Goal: Use online tool/utility

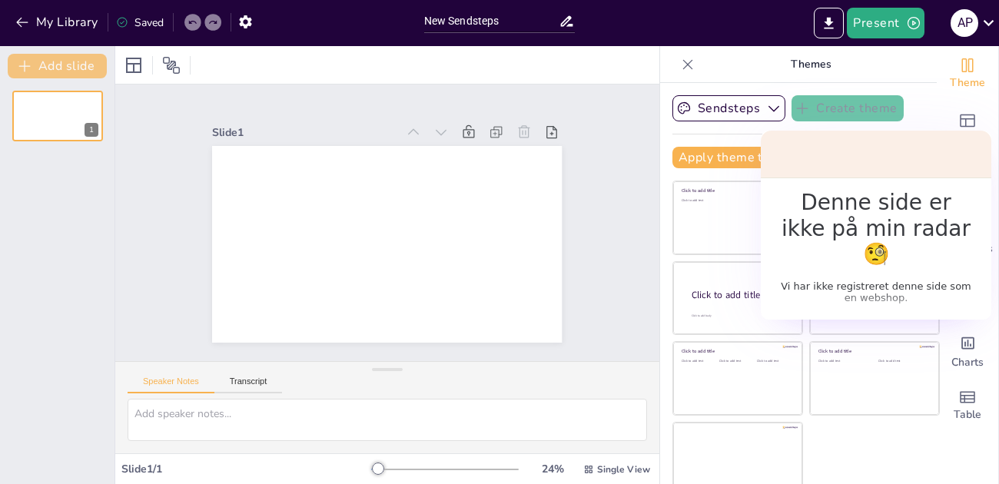
click at [77, 70] on button "Add slide" at bounding box center [57, 66] width 99 height 25
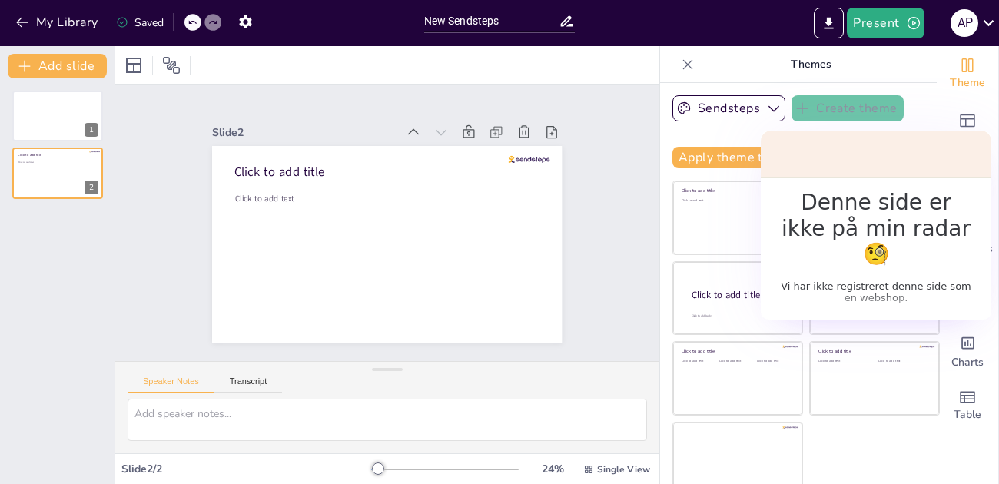
click at [568, 20] on icon at bounding box center [567, 21] width 16 height 16
click at [776, 106] on icon "button" at bounding box center [773, 108] width 15 height 15
click at [771, 111] on icon "button" at bounding box center [773, 108] width 15 height 15
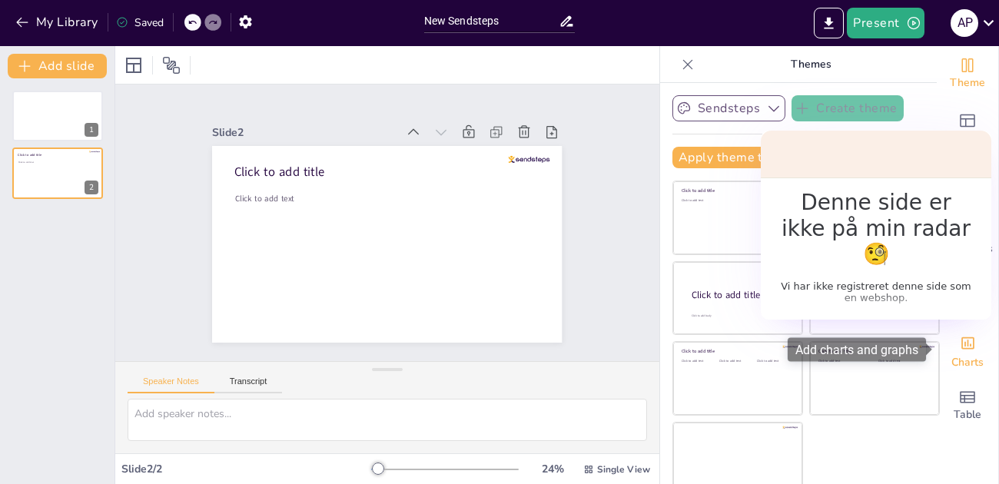
scroll to position [12, 0]
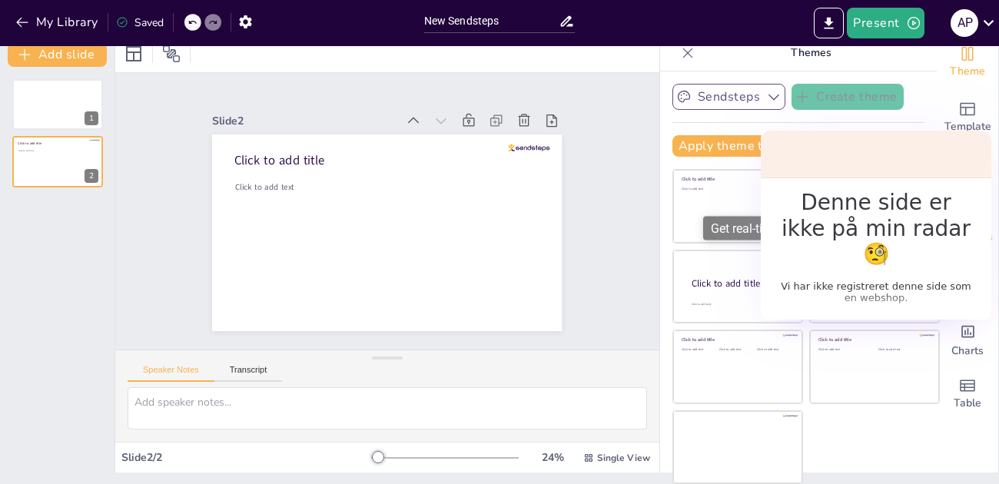
click at [973, 233] on span "Questions" at bounding box center [968, 237] width 50 height 17
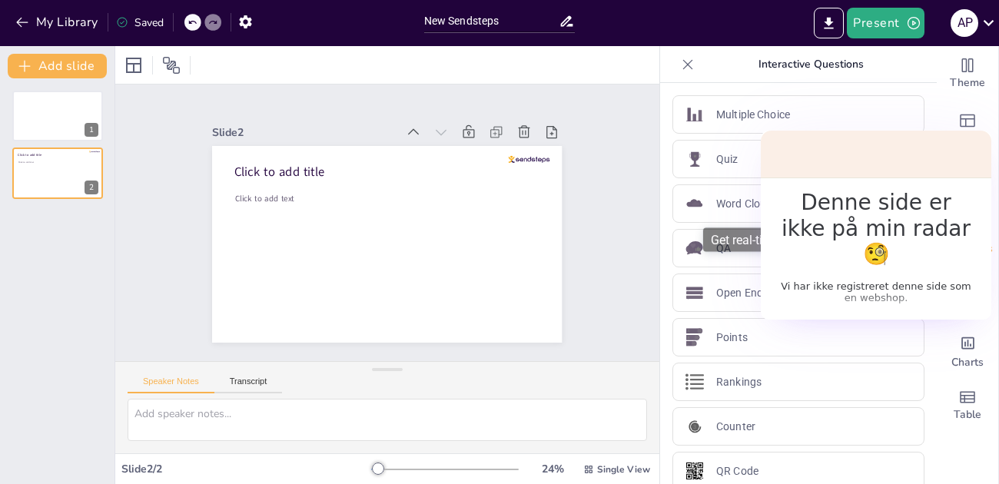
scroll to position [0, 0]
click at [782, 166] on div "Quiz" at bounding box center [799, 159] width 252 height 38
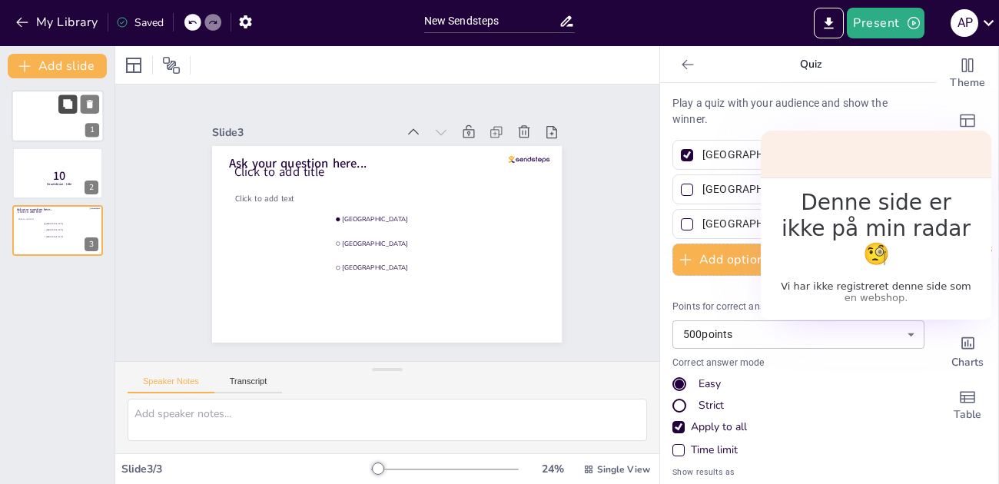
click at [59, 111] on button at bounding box center [67, 104] width 18 height 18
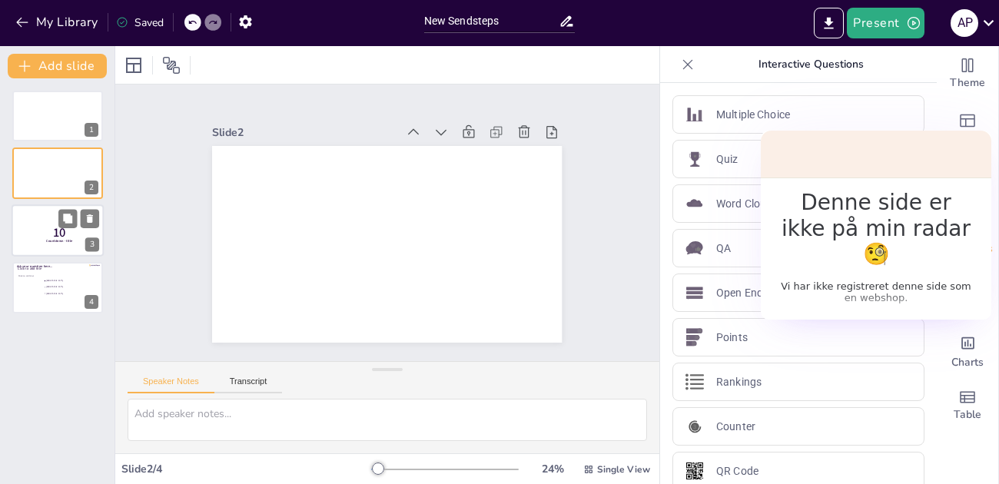
click at [58, 229] on span "10" at bounding box center [59, 232] width 13 height 17
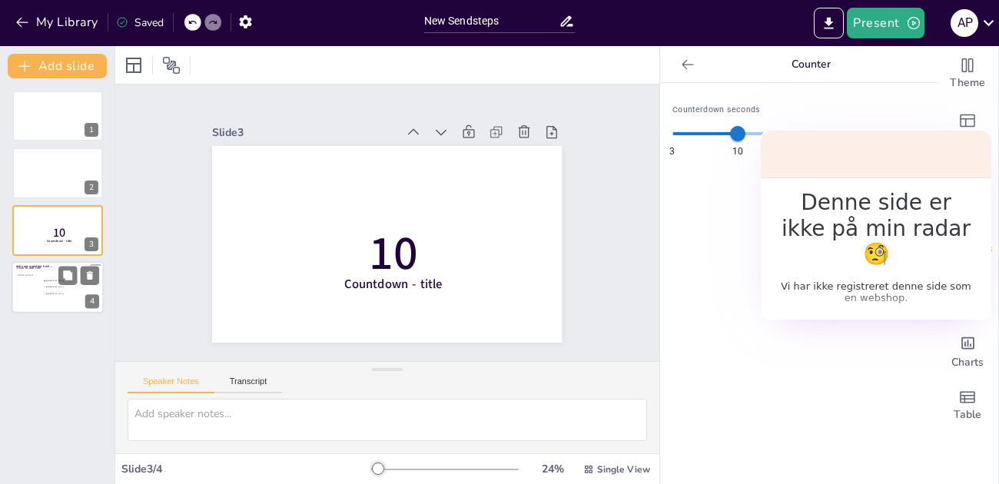
click at [42, 304] on div at bounding box center [58, 287] width 92 height 52
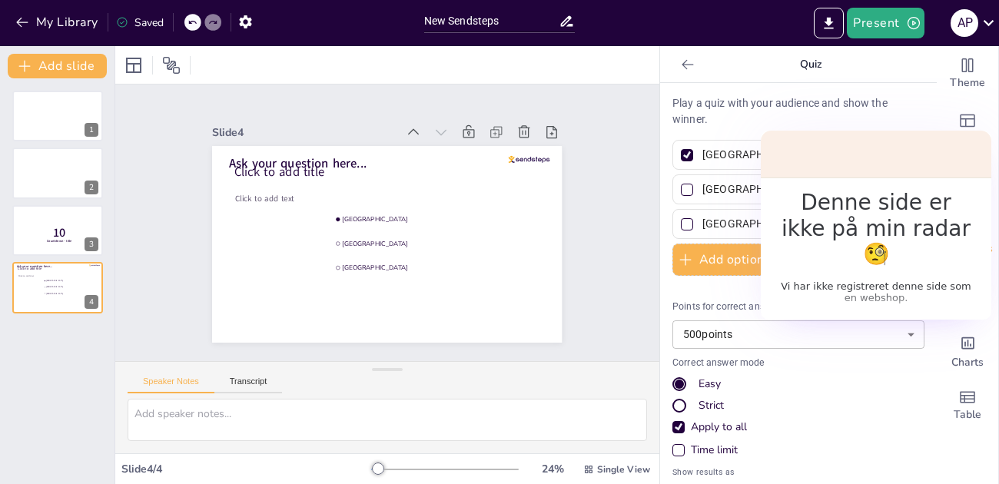
click at [783, 158] on input "[GEOGRAPHIC_DATA]" at bounding box center [774, 155] width 143 height 22
click at [778, 155] on input "[GEOGRAPHIC_DATA]" at bounding box center [774, 155] width 143 height 22
drag, startPoint x: 789, startPoint y: 155, endPoint x: 610, endPoint y: 155, distance: 179.9
click at [610, 155] on div "Document fonts Akatab Recently used Akatab Popular fonts Lato Montserrat Open S…" at bounding box center [499, 265] width 999 height 438
type input "Cervikal"
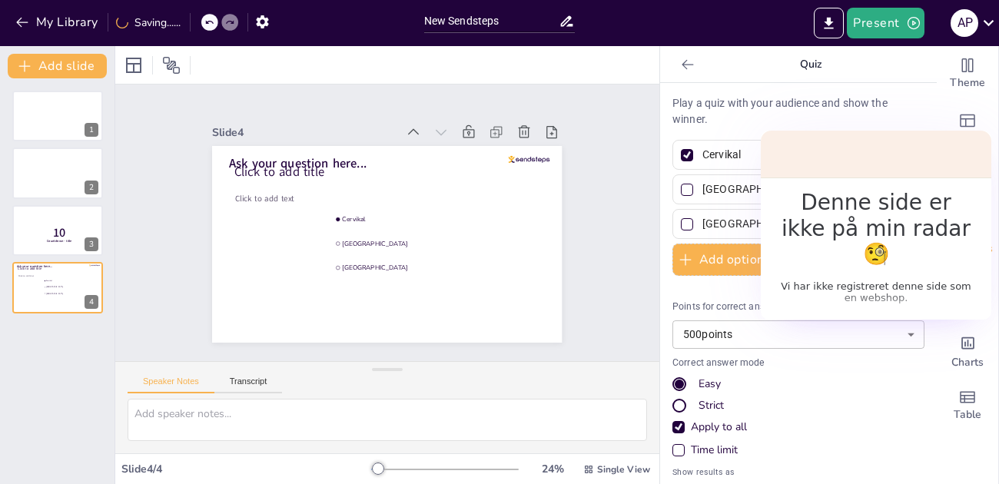
click at [747, 191] on input "[GEOGRAPHIC_DATA]" at bounding box center [774, 189] width 143 height 22
click at [688, 195] on div at bounding box center [687, 190] width 12 height 12
click at [703, 195] on input "[GEOGRAPHIC_DATA]" at bounding box center [774, 189] width 143 height 22
checkbox input "true"
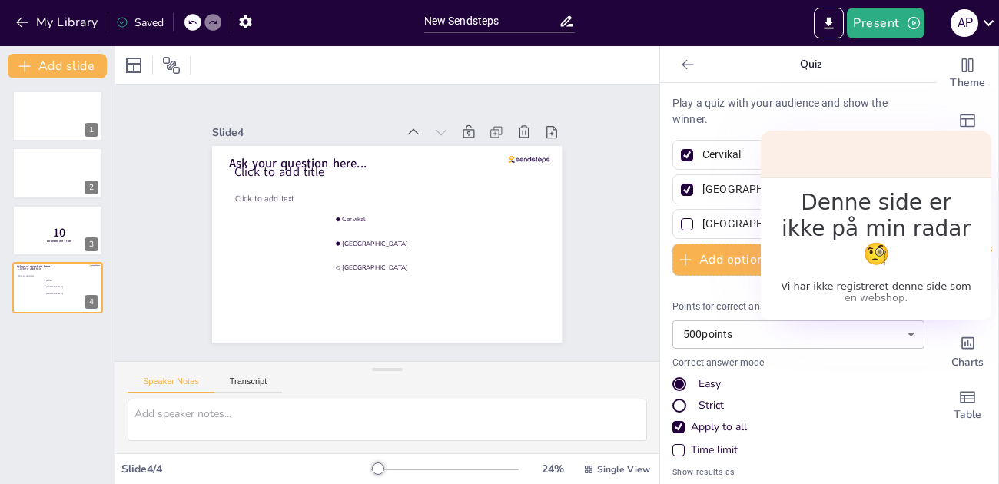
click at [687, 160] on div at bounding box center [687, 155] width 12 height 12
click at [703, 160] on input "Cervikal" at bounding box center [774, 155] width 143 height 22
checkbox input "false"
drag, startPoint x: 772, startPoint y: 198, endPoint x: 637, endPoint y: 191, distance: 134.7
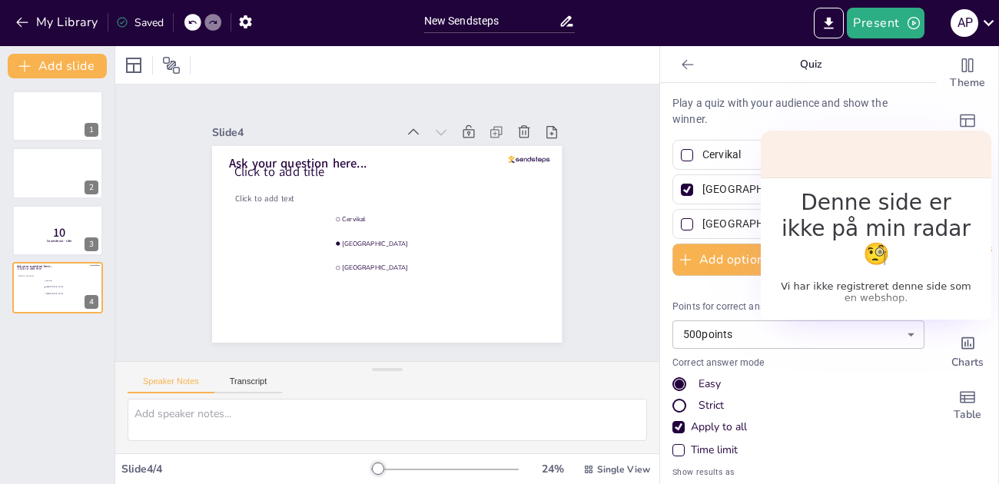
click at [637, 191] on div "Document fonts Akatab Recently used Akatab Popular fonts Lato Montserrat Open S…" at bounding box center [499, 265] width 999 height 438
type input "Thoracal"
drag, startPoint x: 784, startPoint y: 231, endPoint x: 675, endPoint y: 231, distance: 109.2
click at [675, 231] on div "[GEOGRAPHIC_DATA]" at bounding box center [799, 224] width 252 height 30
type input "Lumbal"
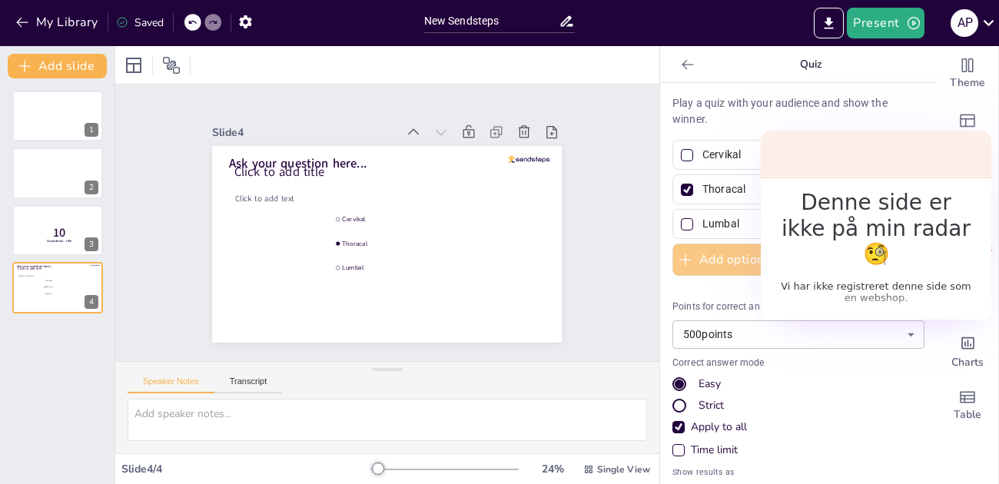
click at [689, 266] on icon "button" at bounding box center [686, 260] width 12 height 12
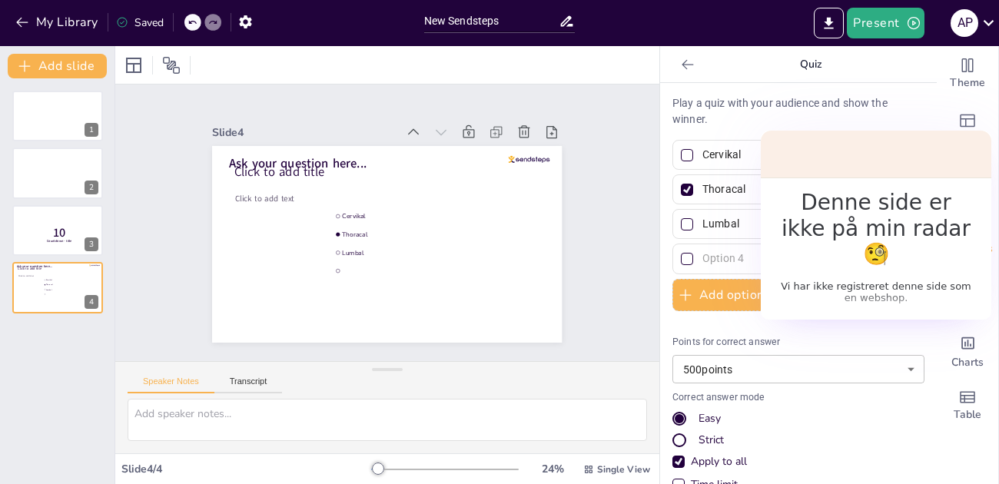
click at [721, 264] on input "text" at bounding box center [774, 259] width 143 height 22
type input "Sacral"
click at [972, 284] on icon "Add images, graphics, shapes or video" at bounding box center [968, 286] width 18 height 18
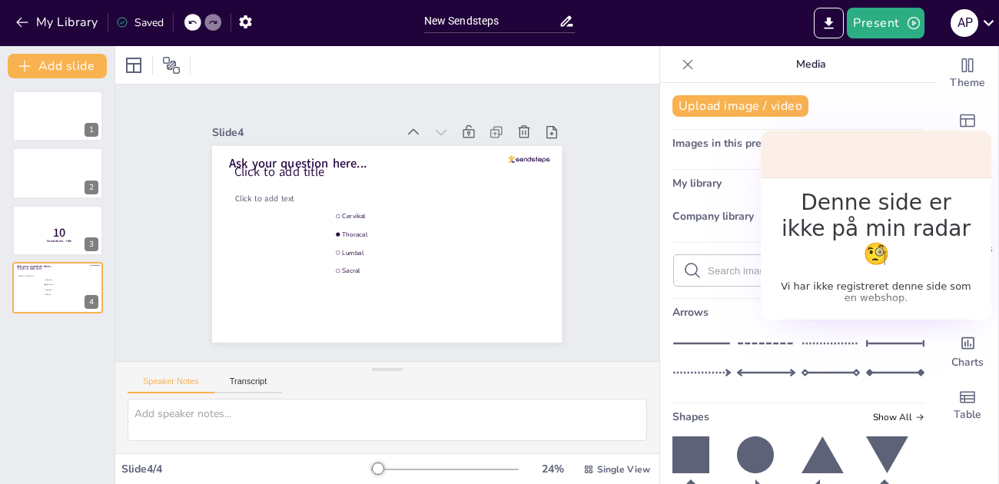
click at [895, 181] on span "Show All" at bounding box center [899, 183] width 52 height 11
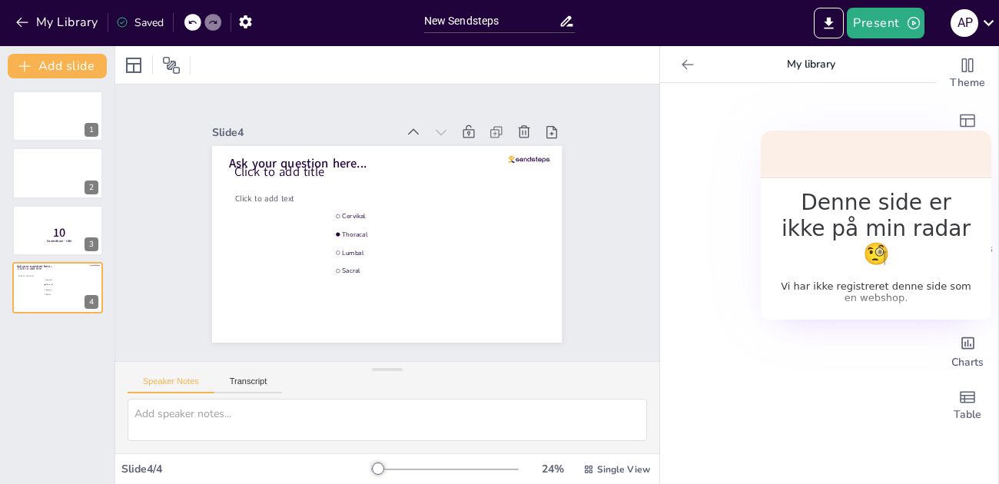
click at [691, 61] on icon at bounding box center [687, 64] width 15 height 15
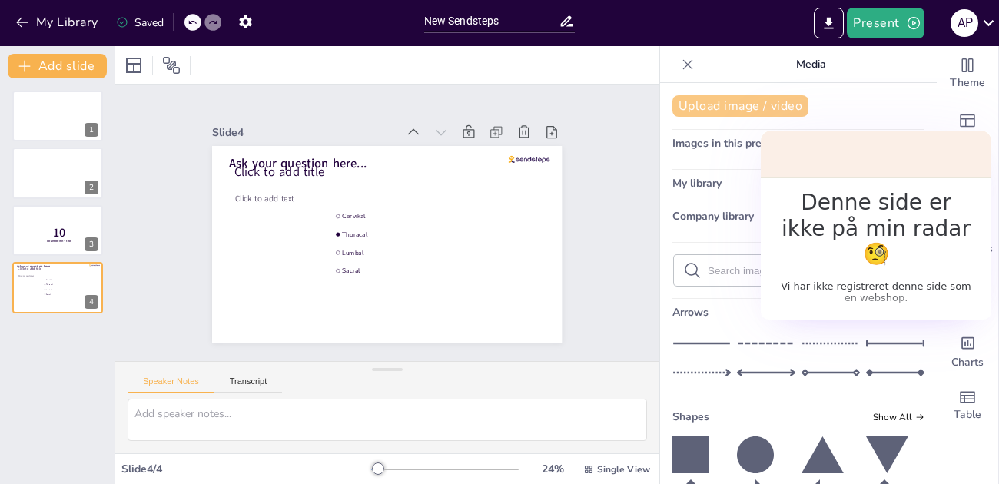
click at [781, 101] on button "Upload image / video" at bounding box center [741, 106] width 136 height 22
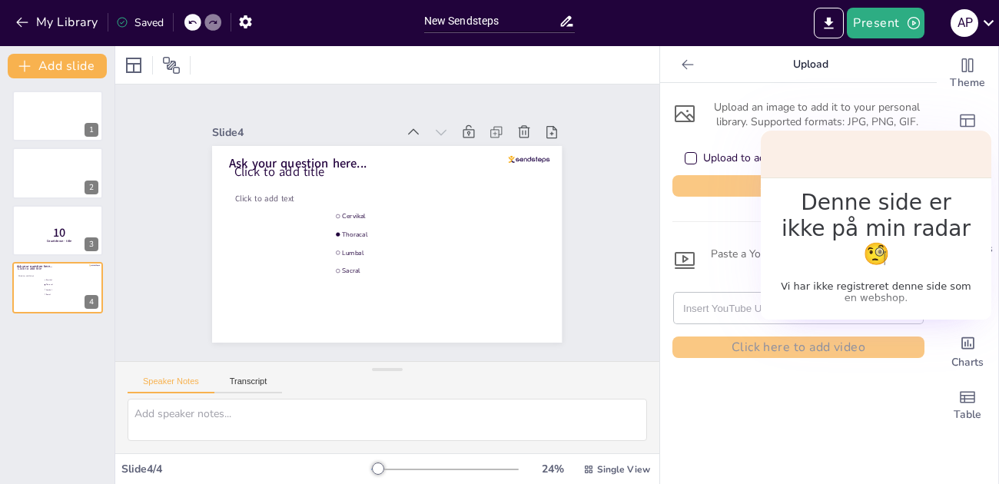
click at [783, 183] on button "Select image" at bounding box center [799, 186] width 252 height 22
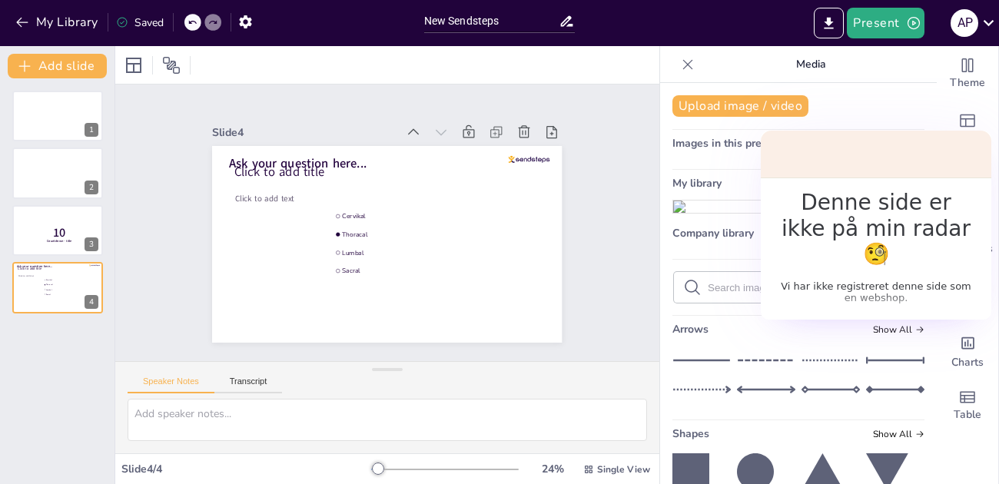
click at [738, 213] on img at bounding box center [733, 207] width 121 height 12
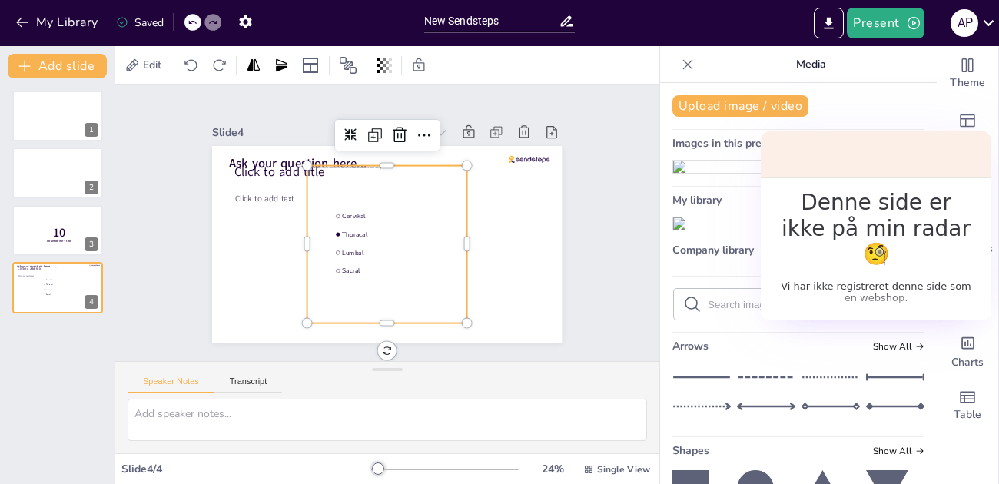
click at [738, 173] on img at bounding box center [733, 167] width 121 height 12
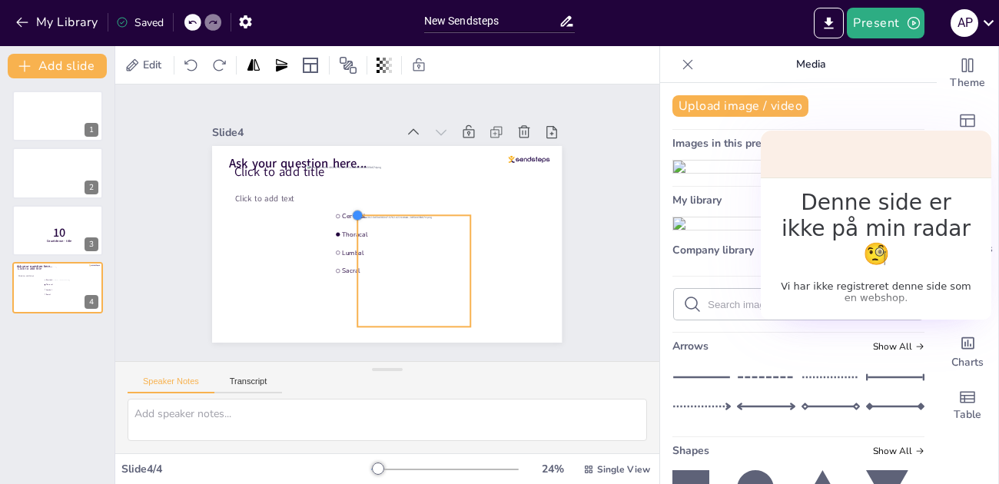
drag, startPoint x: 311, startPoint y: 172, endPoint x: 413, endPoint y: 220, distance: 112.8
click at [413, 220] on div "Click to add title Click to add text Ask your question here... Cervikal Thoraca…" at bounding box center [387, 244] width 350 height 197
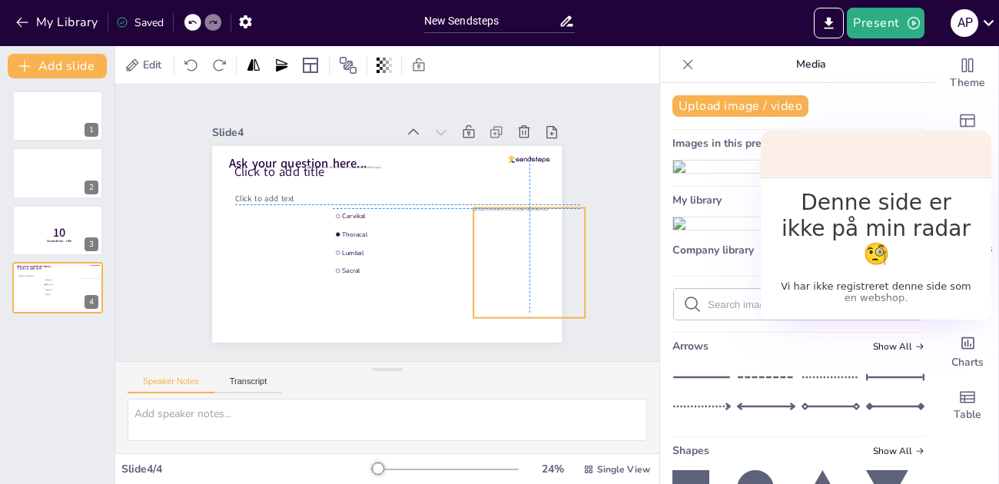
drag, startPoint x: 410, startPoint y: 258, endPoint x: 519, endPoint y: 244, distance: 110.0
click at [519, 244] on div at bounding box center [529, 263] width 111 height 110
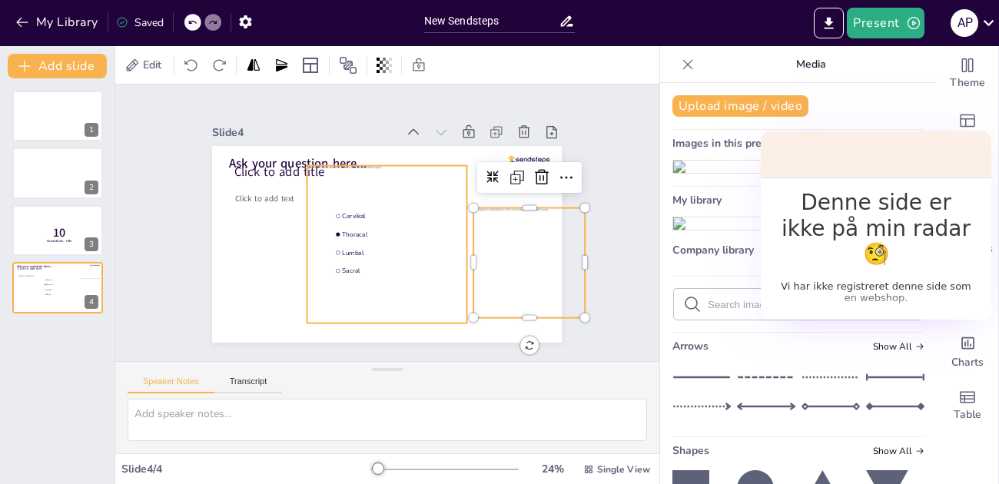
click at [366, 247] on div at bounding box center [387, 245] width 160 height 158
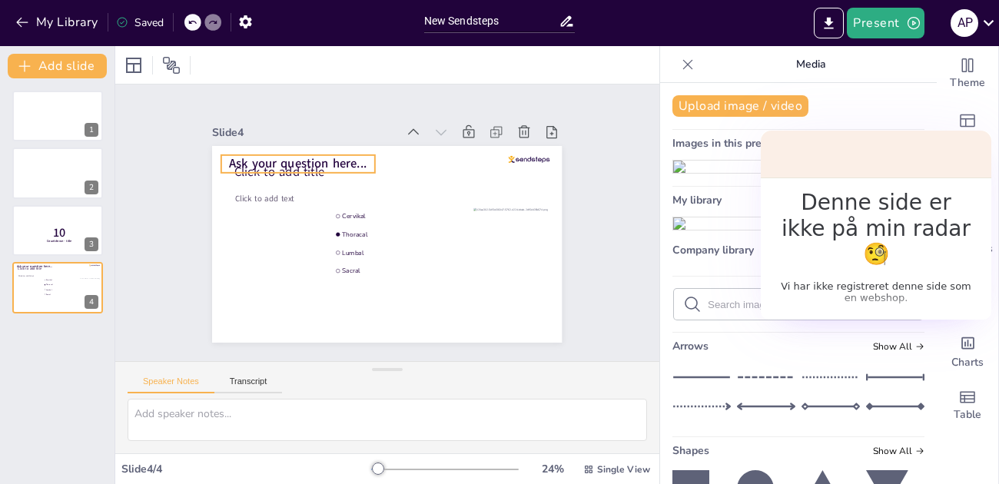
click at [328, 161] on span "Ask your question here..." at bounding box center [298, 163] width 138 height 17
click at [327, 161] on span "Ask your question here..." at bounding box center [298, 163] width 138 height 17
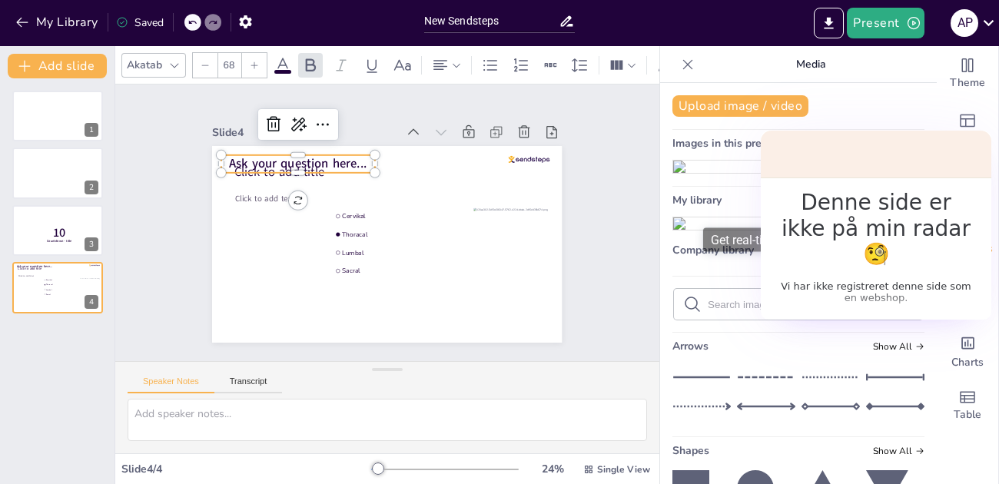
click at [992, 235] on div "Questions" at bounding box center [967, 239] width 61 height 55
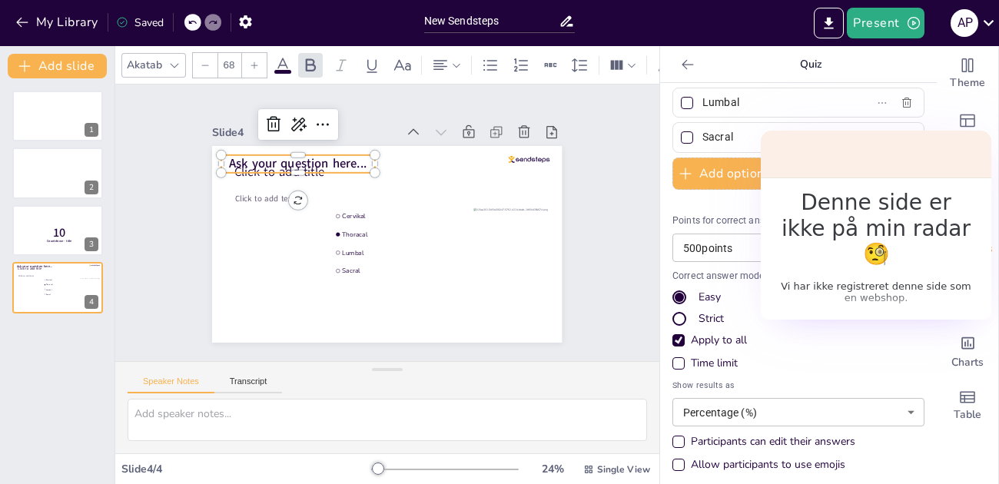
scroll to position [138, 0]
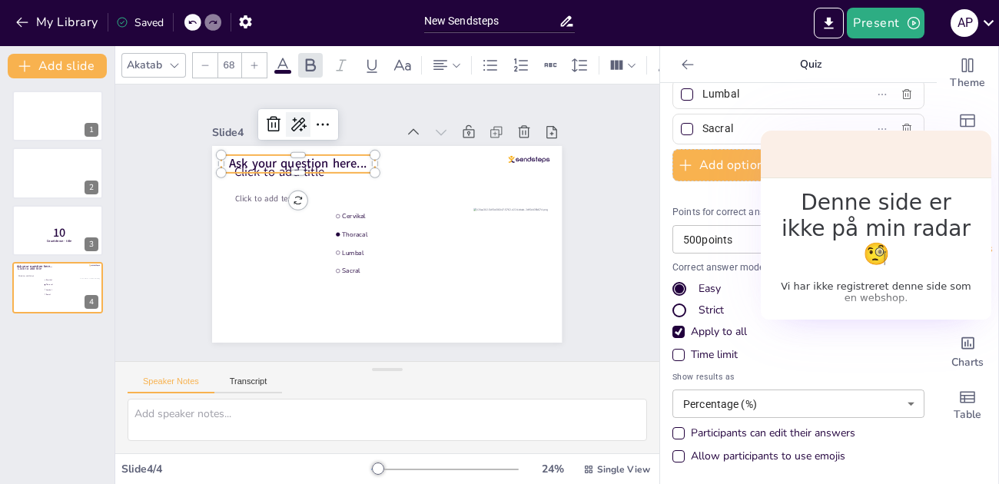
click at [297, 125] on icon at bounding box center [298, 124] width 18 height 18
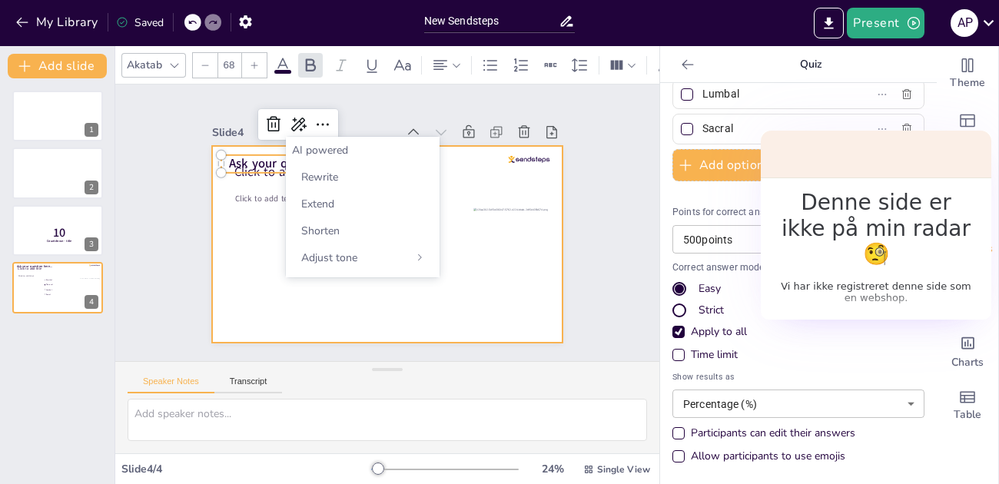
click at [241, 244] on div at bounding box center [387, 244] width 350 height 197
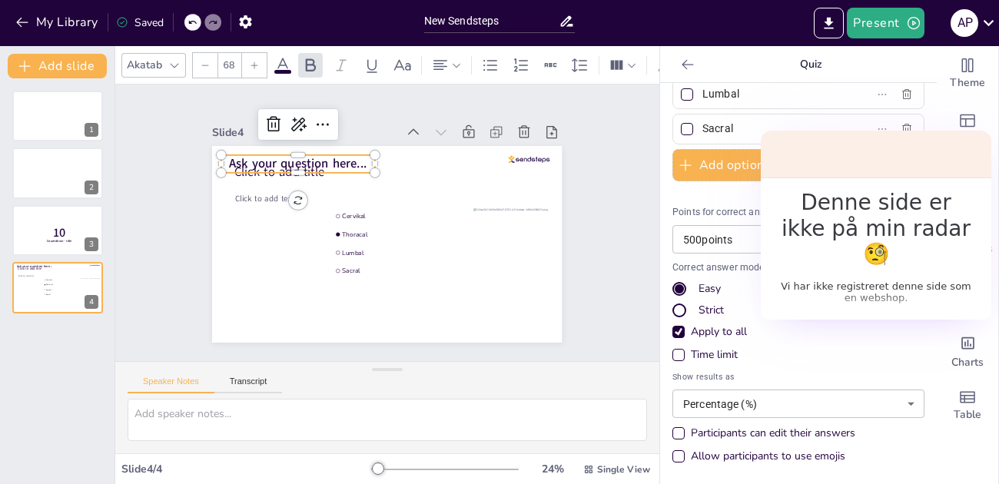
click at [235, 159] on span "Ask your question here..." at bounding box center [298, 163] width 138 height 17
click at [234, 164] on span "Ask your question here..." at bounding box center [298, 163] width 138 height 17
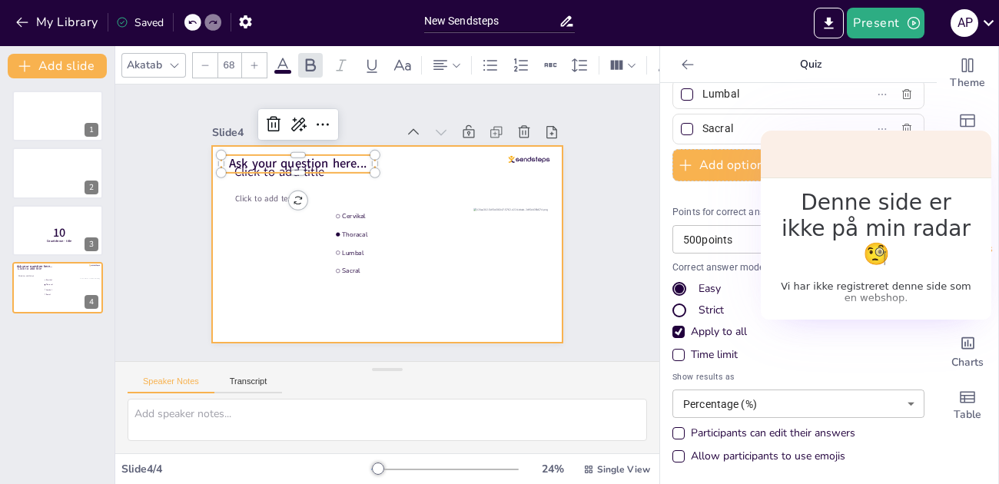
click at [256, 315] on div at bounding box center [387, 244] width 350 height 197
